Goal: Task Accomplishment & Management: Use online tool/utility

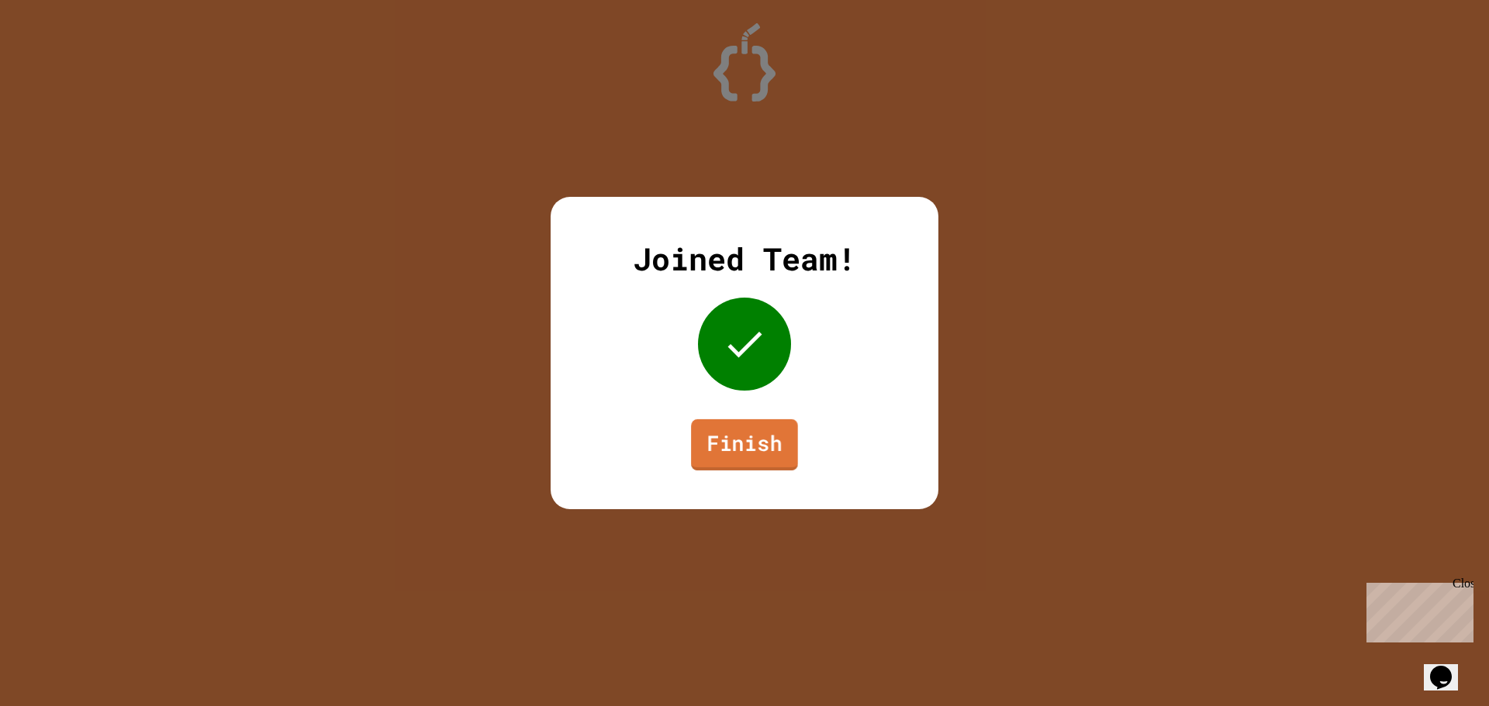
click at [779, 430] on link "Finish" at bounding box center [744, 444] width 107 height 51
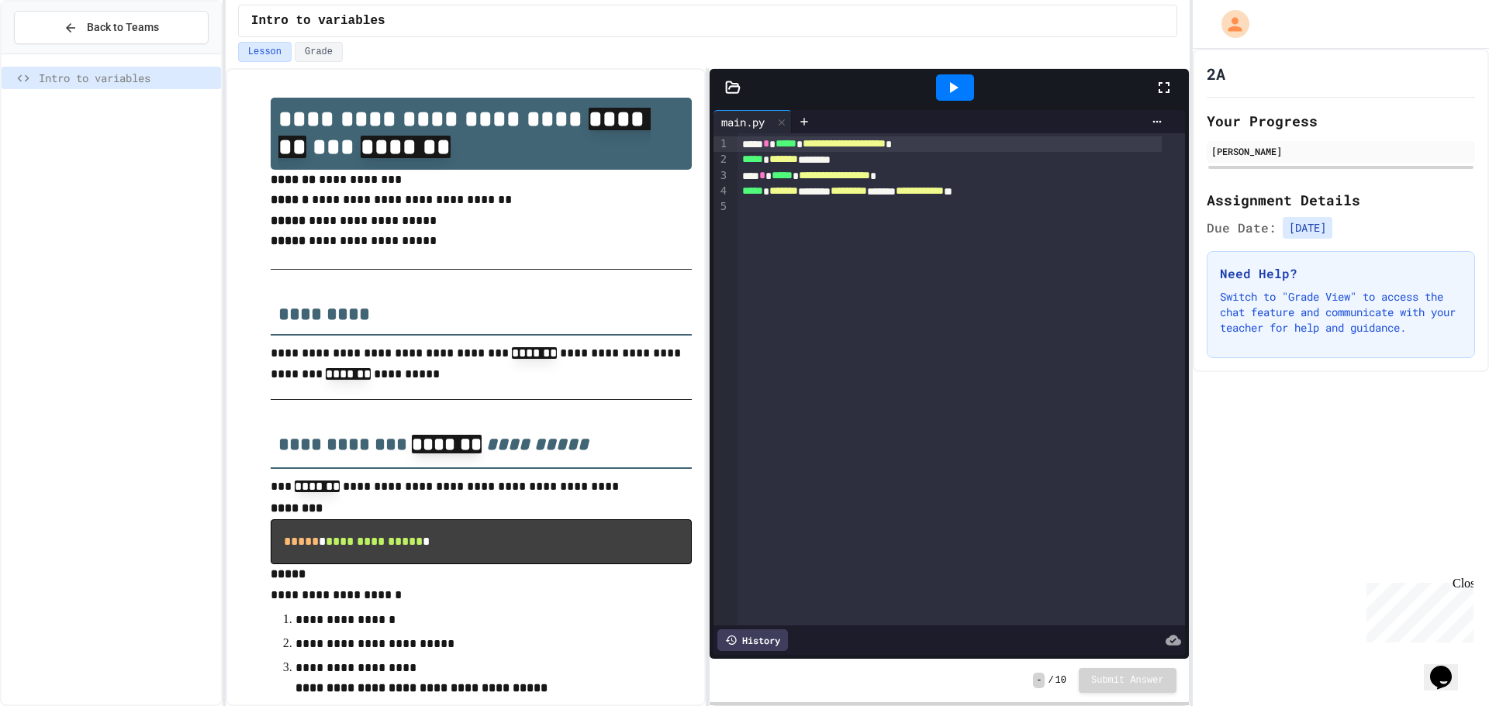
click at [955, 90] on icon at bounding box center [953, 87] width 19 height 19
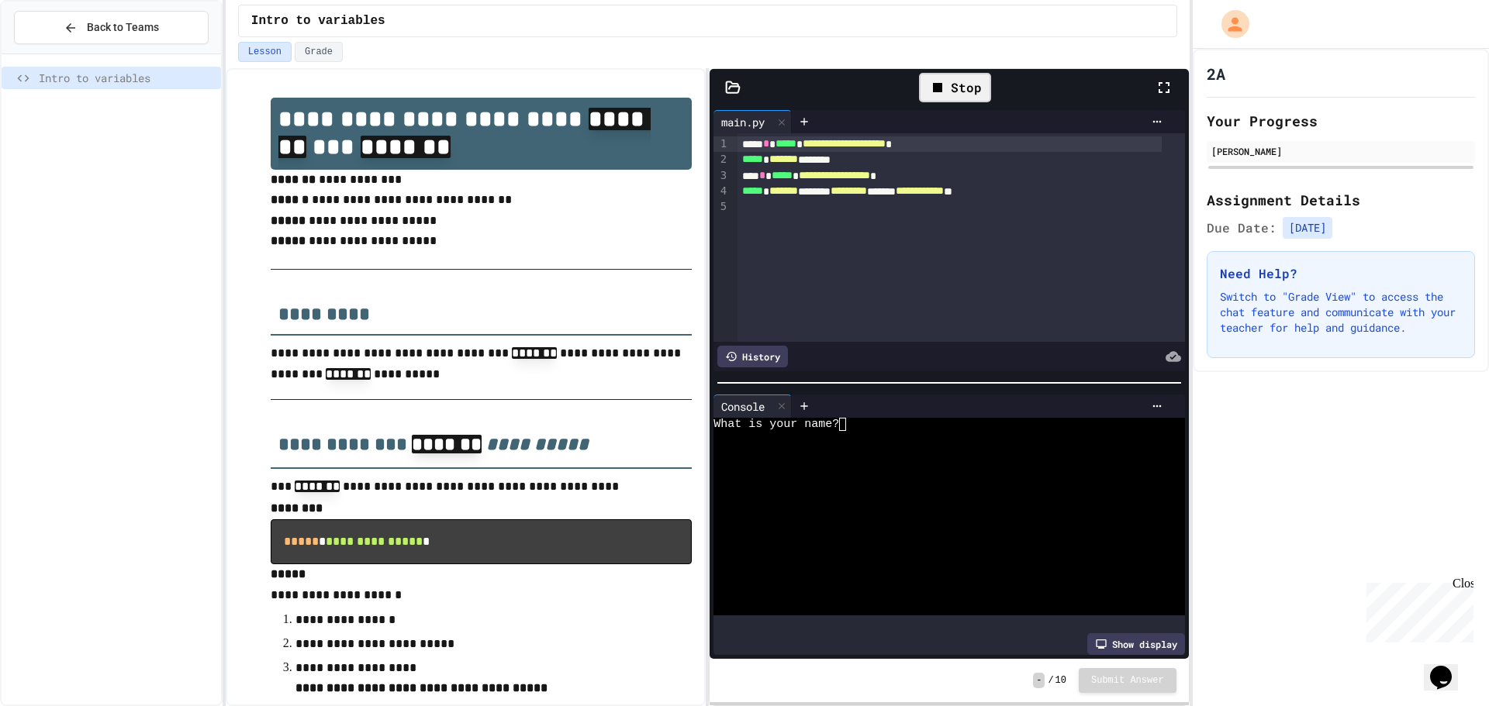
click at [849, 420] on textarea "Terminal input" at bounding box center [849, 424] width 7 height 13
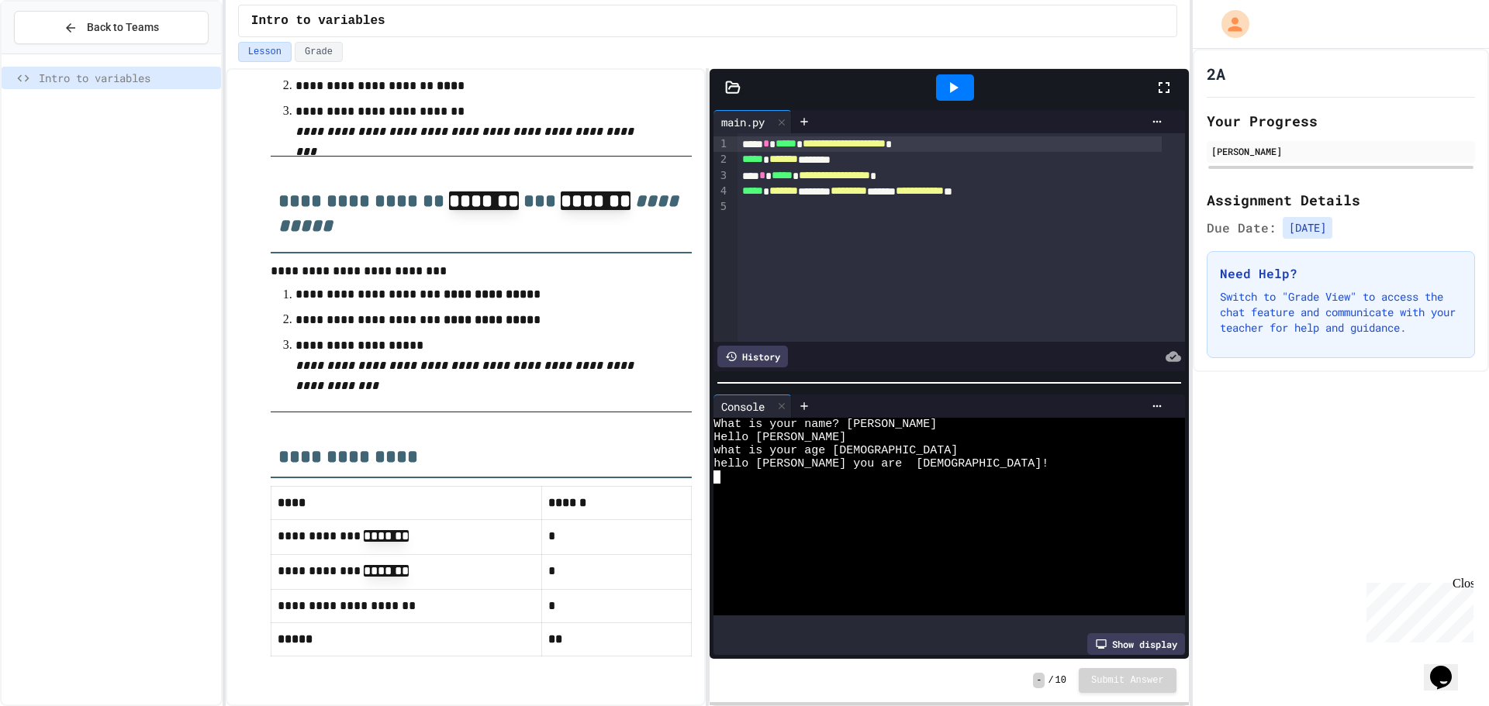
scroll to position [930, 0]
